Goal: Check status: Check status

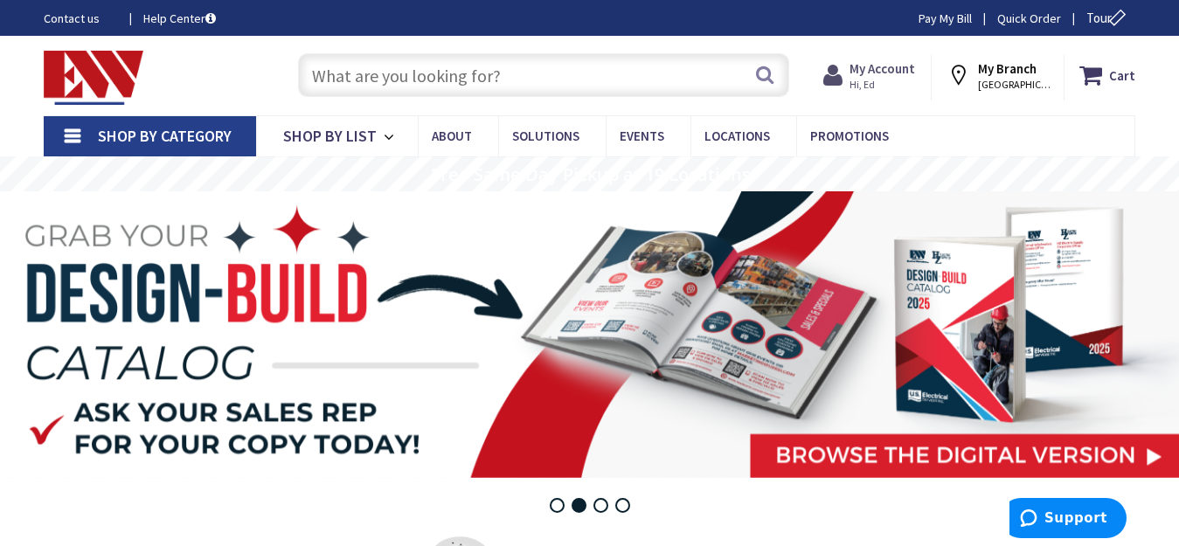
click at [898, 77] on strong "My Account" at bounding box center [882, 68] width 66 height 17
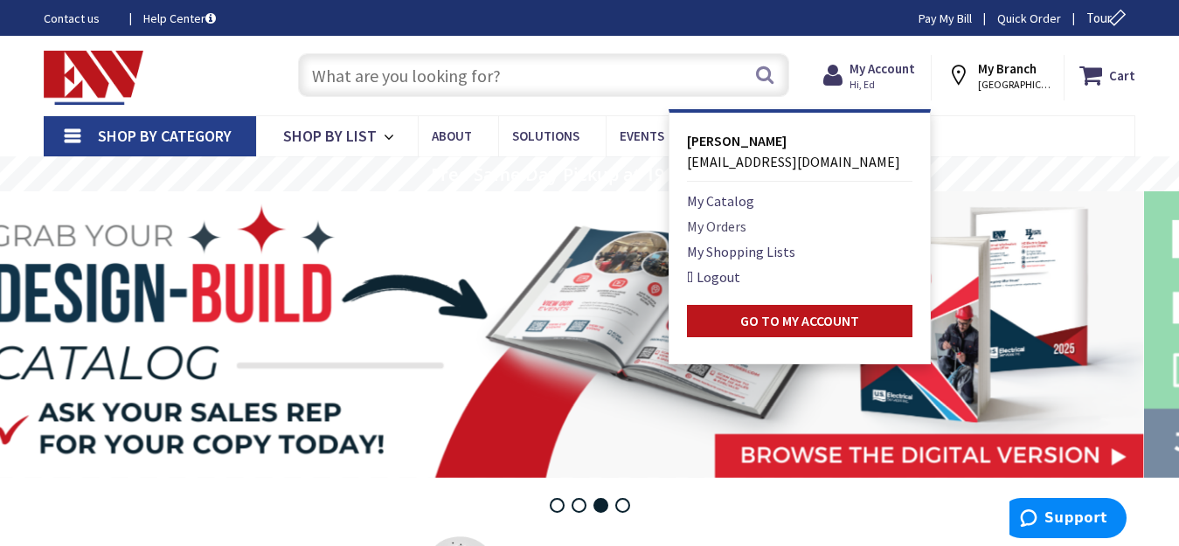
click at [736, 229] on link "My Orders" at bounding box center [716, 226] width 59 height 21
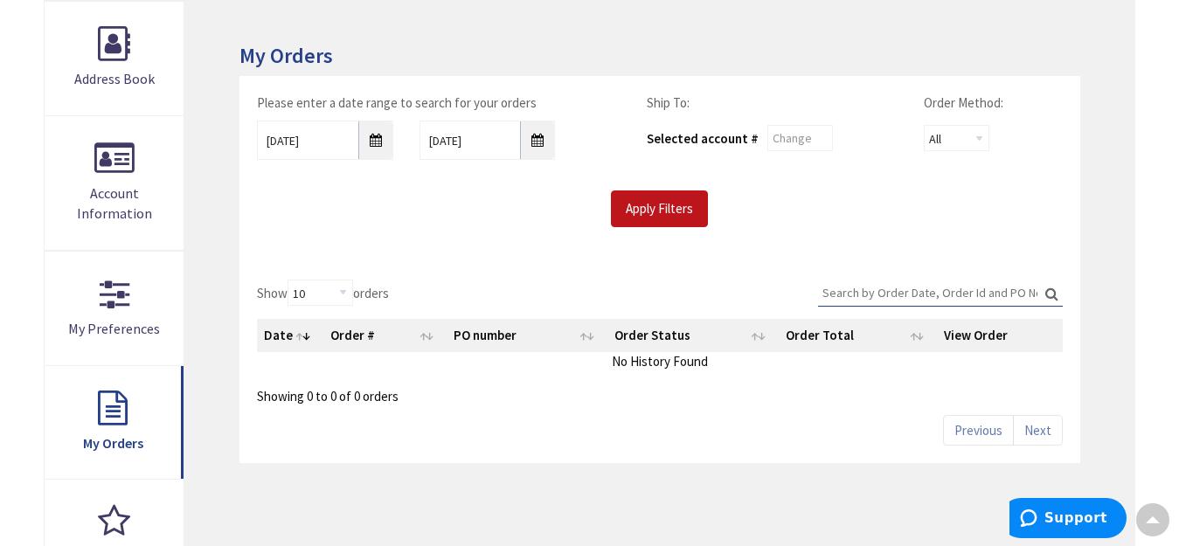
scroll to position [262, 0]
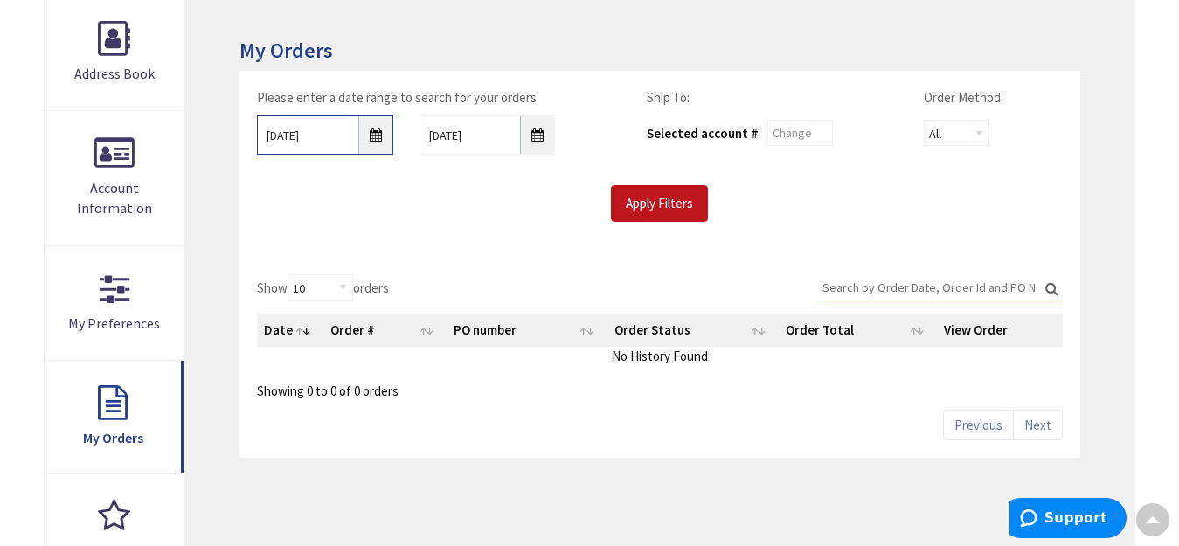
click at [382, 140] on input "10/1/2025" at bounding box center [325, 134] width 136 height 39
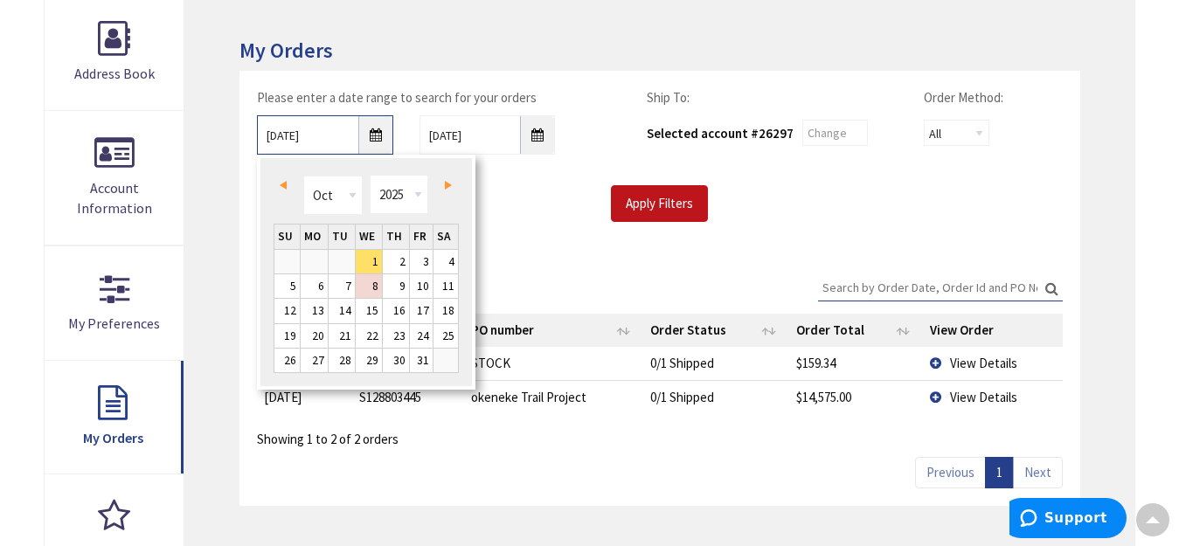
scroll to position [265, 0]
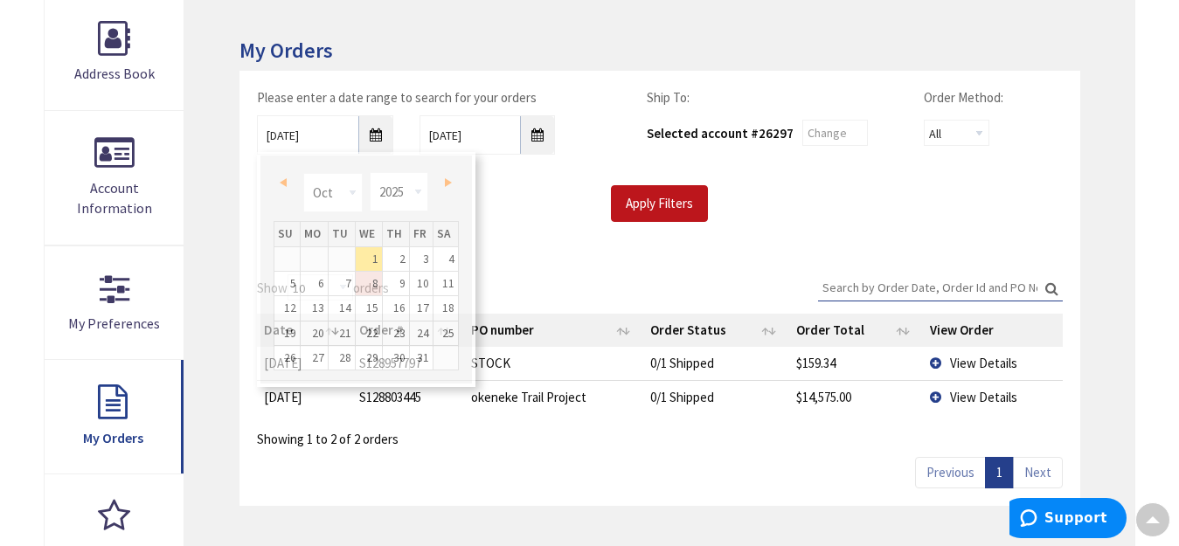
click at [625, 485] on div "Show 10 25 50 100 orders Search: Date Order # PO number Order Status Order Tota…" at bounding box center [659, 381] width 841 height 249
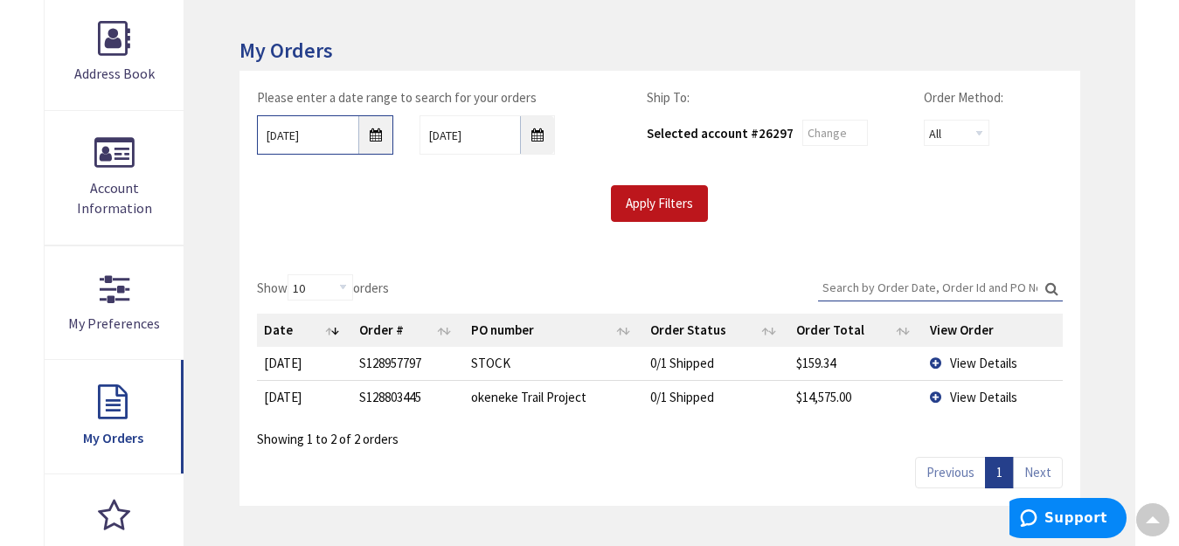
click at [374, 135] on input "10/1/2025" at bounding box center [325, 134] width 136 height 39
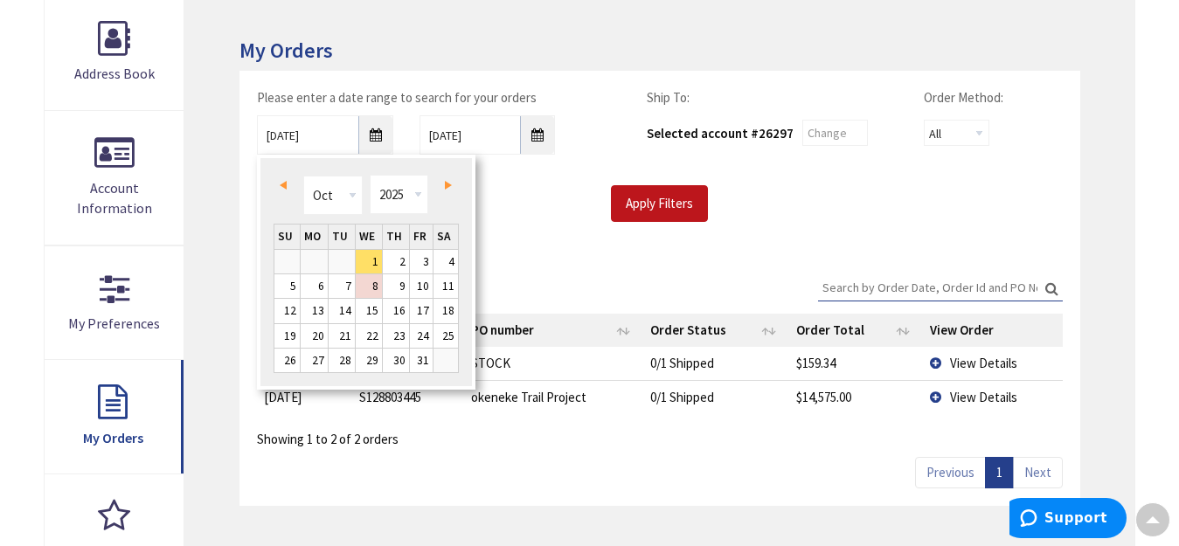
click at [283, 190] on link "Prev" at bounding box center [287, 185] width 24 height 24
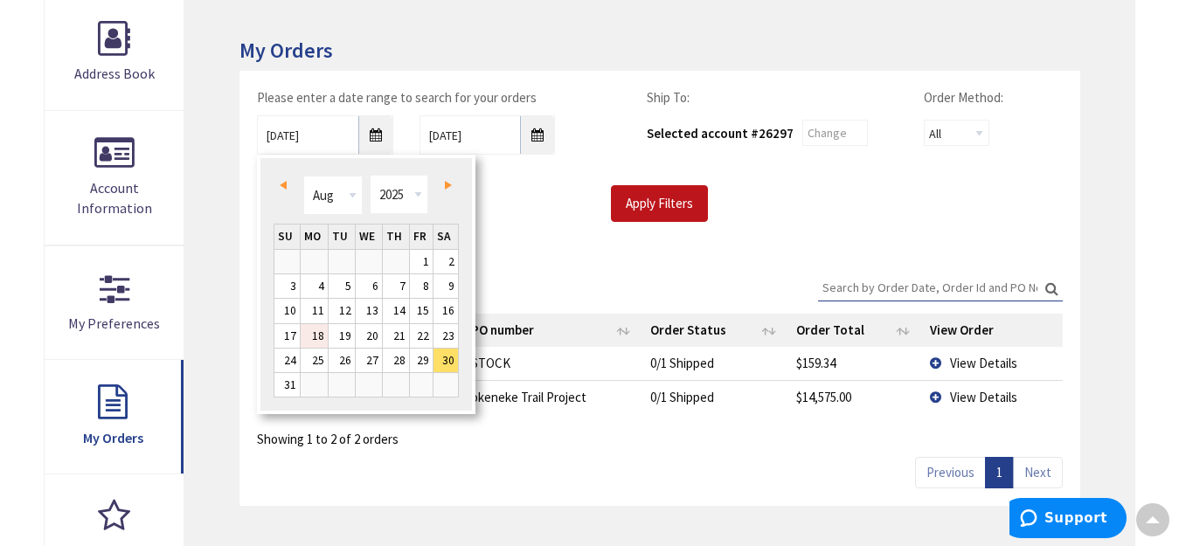
click at [321, 336] on link "18" at bounding box center [314, 336] width 27 height 24
type input "08/18/2025"
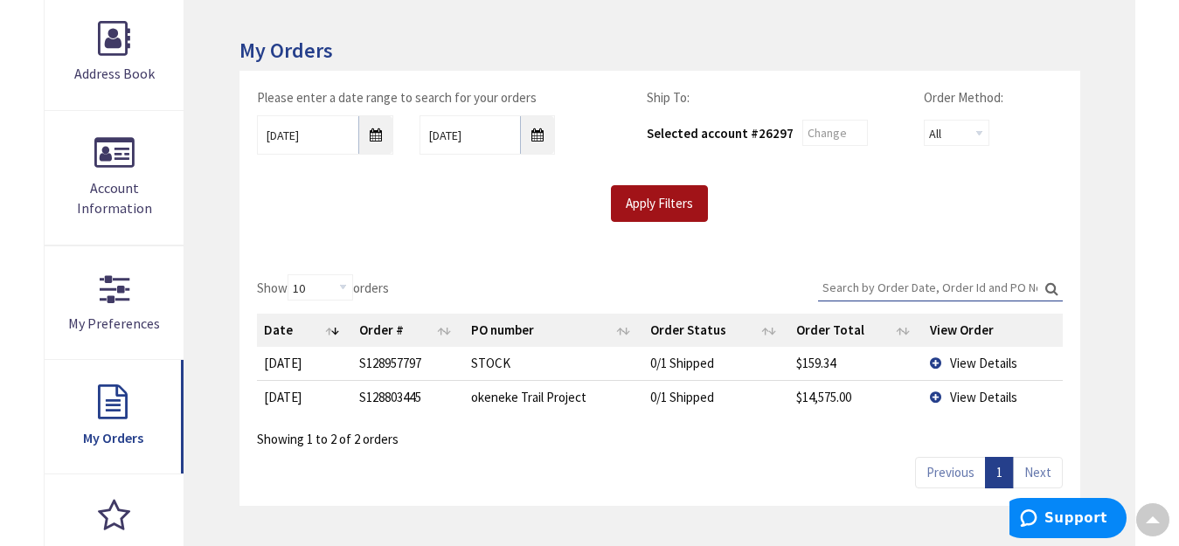
click at [653, 215] on input "Apply Filters" at bounding box center [659, 203] width 97 height 37
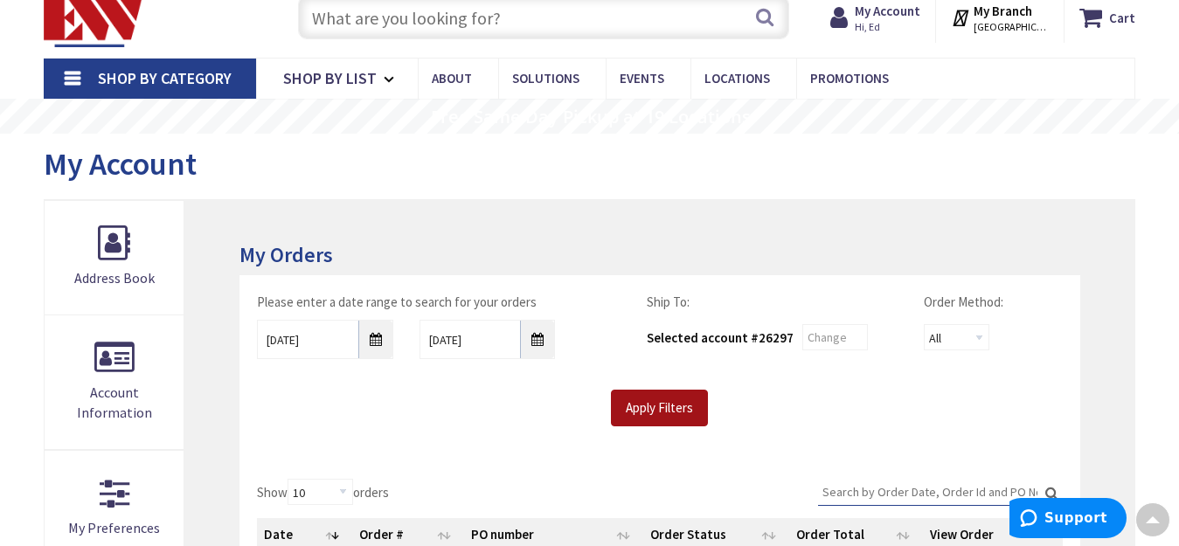
scroll to position [3, 0]
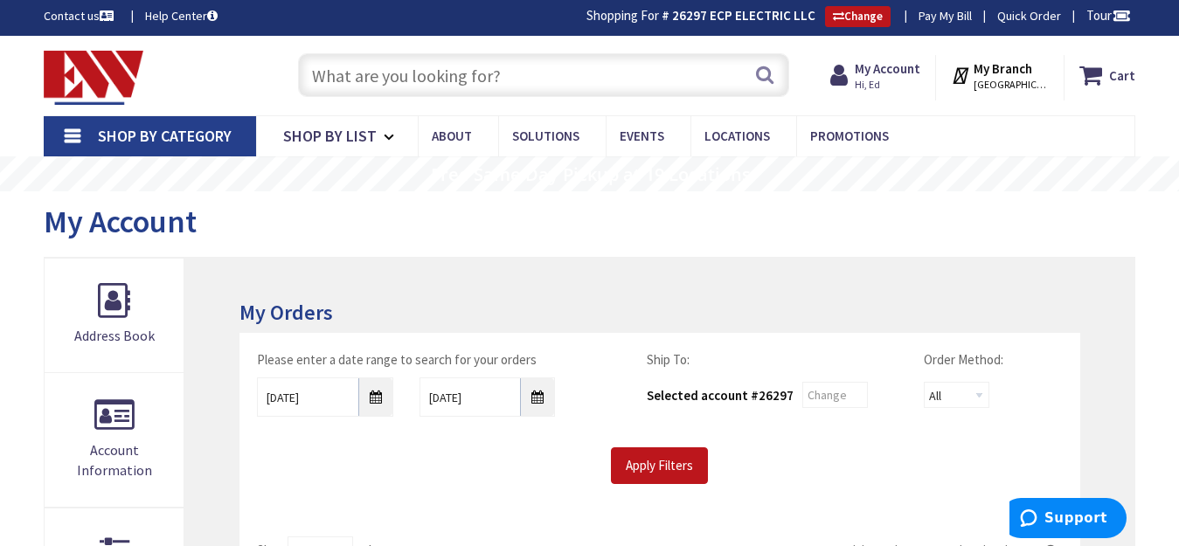
click at [521, 78] on input "text" at bounding box center [543, 75] width 490 height 44
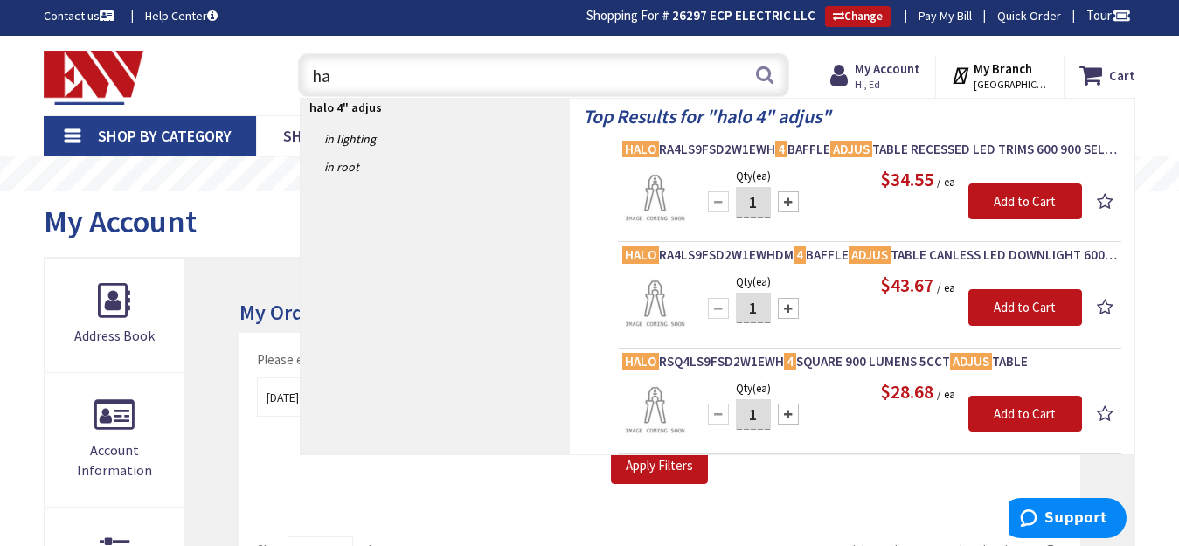
type input "h"
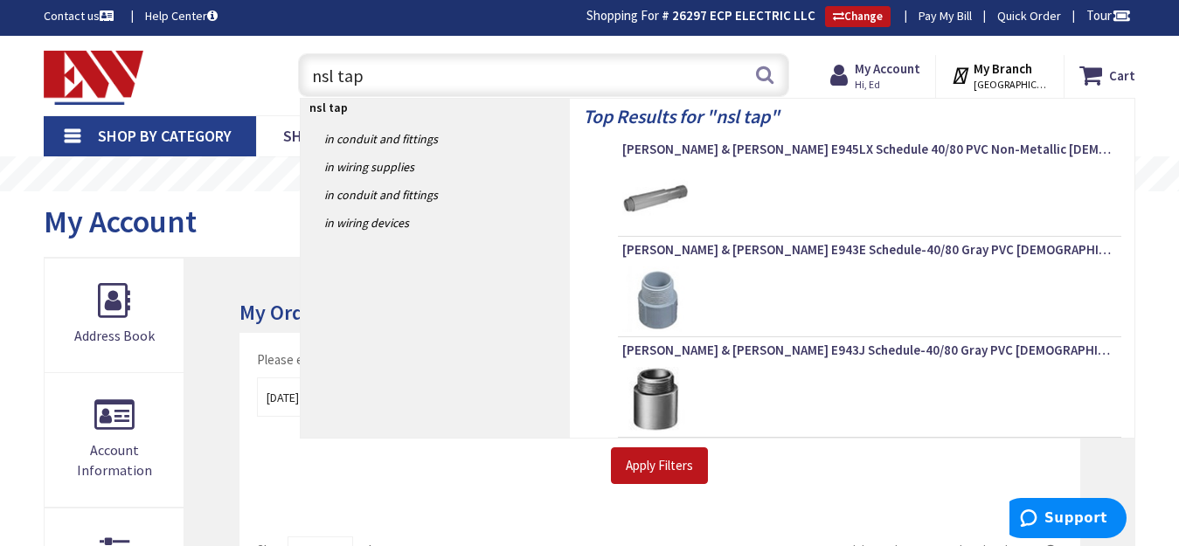
type input "nsl tape"
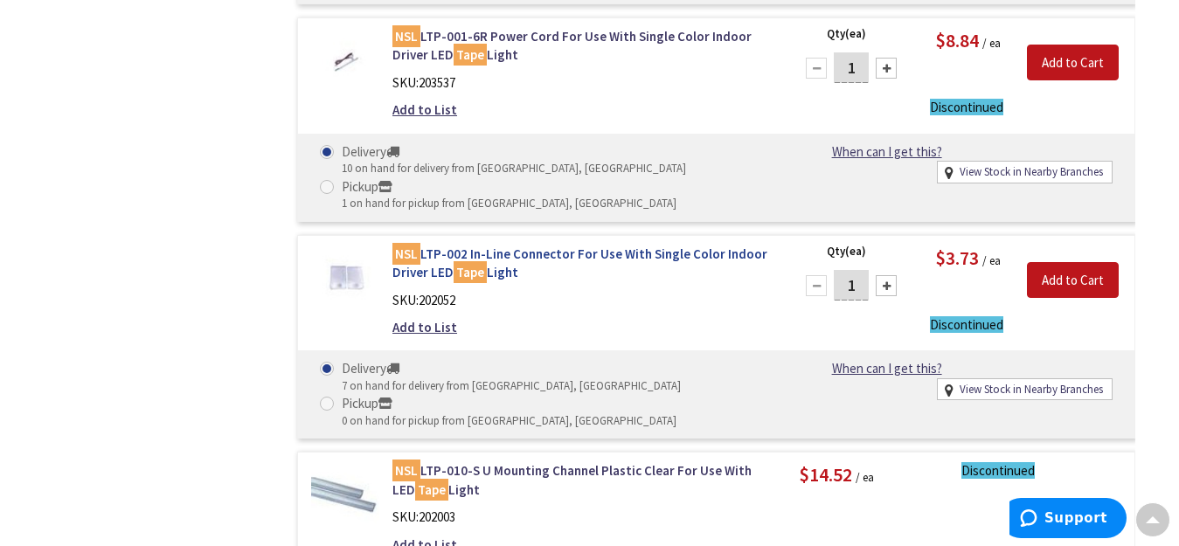
scroll to position [1139, 0]
